Goal: Task Accomplishment & Management: Manage account settings

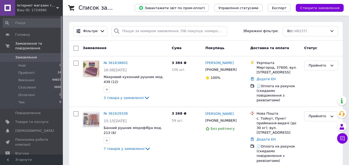
click at [308, 9] on span "Створити замовлення" at bounding box center [319, 8] width 39 height 4
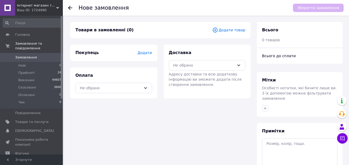
click at [25, 59] on span "Замовлення" at bounding box center [26, 57] width 22 height 5
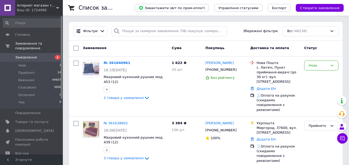
click at [308, 66] on div "Нове" at bounding box center [317, 65] width 19 height 5
click at [308, 77] on li "Прийнято" at bounding box center [321, 77] width 34 height 10
click at [111, 62] on link "№ 361640961" at bounding box center [116, 63] width 24 height 4
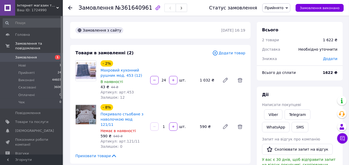
click at [27, 56] on span "Замовлення" at bounding box center [26, 57] width 22 height 5
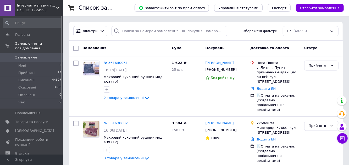
click at [32, 37] on span "Головна" at bounding box center [31, 34] width 33 height 5
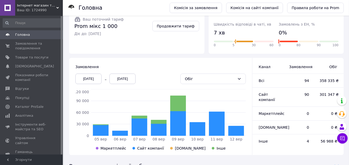
scroll to position [96, 0]
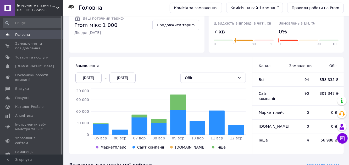
click at [234, 128] on icon at bounding box center [235, 130] width 15 height 10
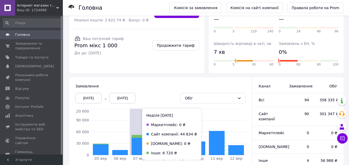
scroll to position [0, 0]
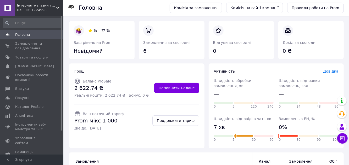
click at [31, 45] on span "Замовлення та повідомлення" at bounding box center [31, 45] width 33 height 9
